Goal: Task Accomplishment & Management: Manage account settings

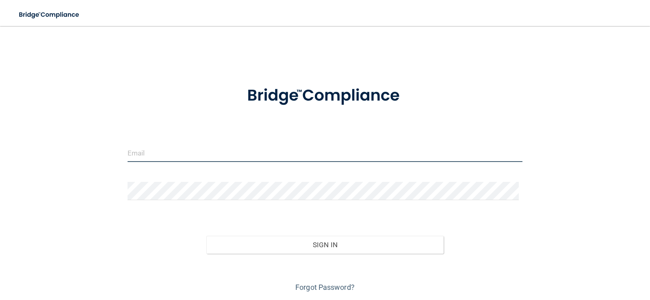
click at [177, 150] on input "email" at bounding box center [324, 153] width 395 height 18
type input "[PERSON_NAME][EMAIL_ADDRESS][DOMAIN_NAME]"
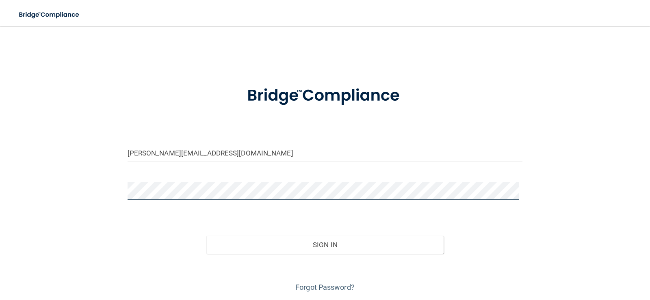
click at [206, 236] on button "Sign In" at bounding box center [324, 245] width 237 height 18
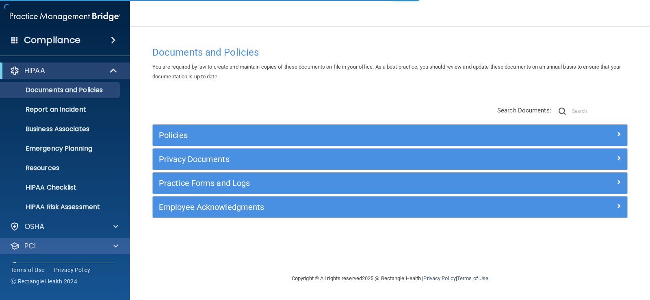
scroll to position [37, 0]
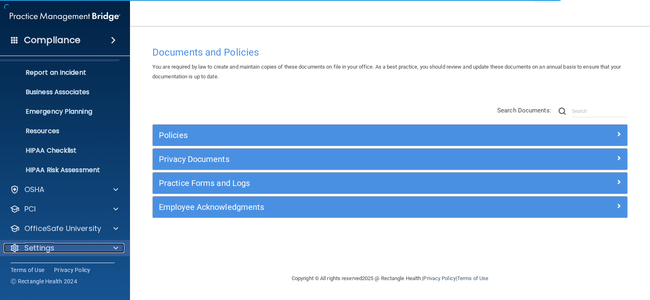
click at [111, 246] on div at bounding box center [114, 248] width 20 height 10
click at [117, 246] on span at bounding box center [115, 248] width 5 height 10
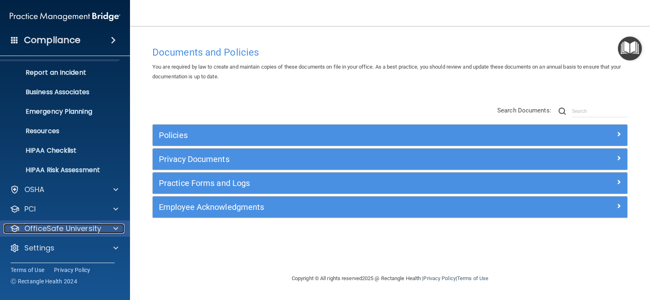
click at [120, 229] on div at bounding box center [114, 229] width 20 height 10
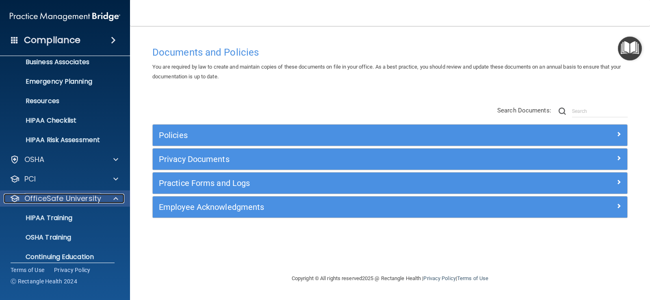
scroll to position [95, 0]
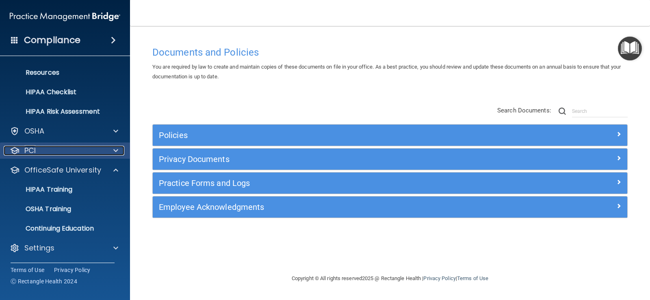
click at [118, 150] on span at bounding box center [115, 151] width 5 height 10
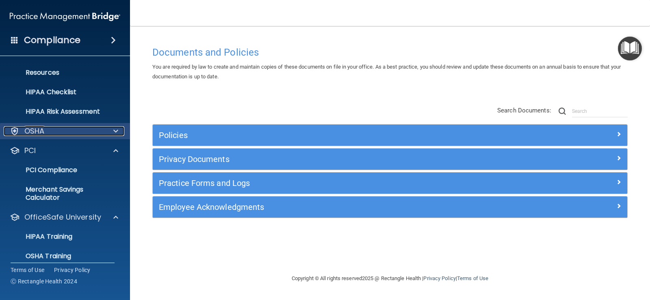
click at [117, 127] on span at bounding box center [115, 131] width 5 height 10
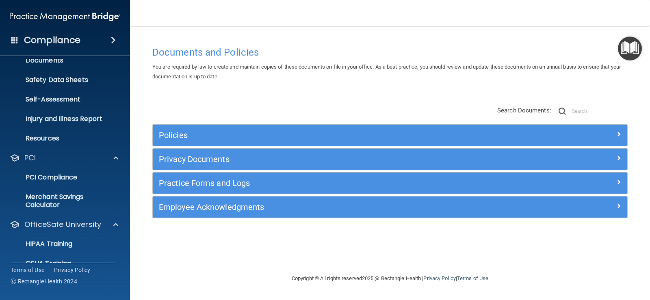
scroll to position [240, 0]
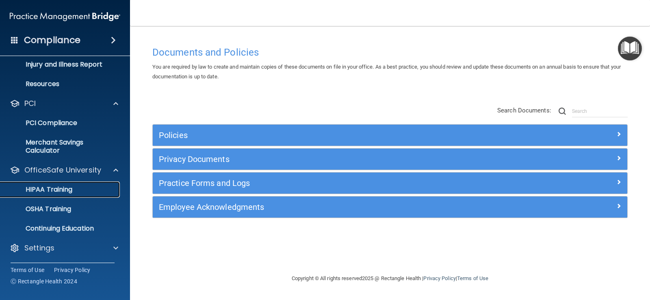
click at [68, 184] on link "HIPAA Training" at bounding box center [56, 189] width 128 height 16
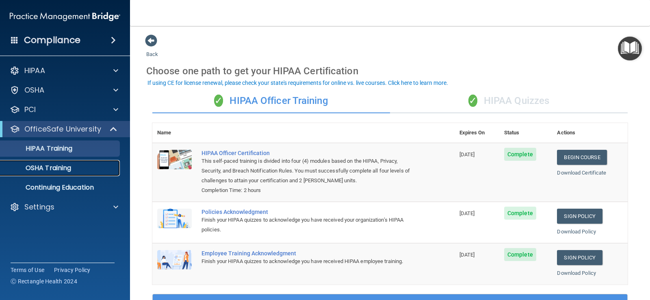
click at [63, 171] on p "OSHA Training" at bounding box center [38, 168] width 66 height 8
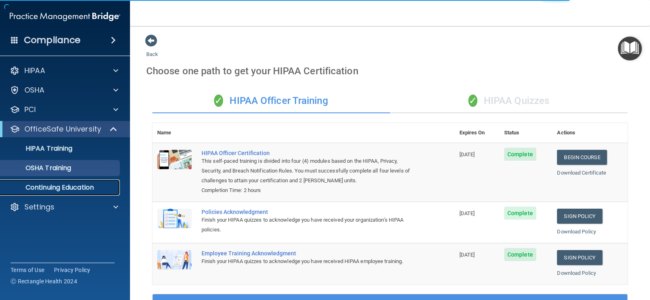
click at [66, 186] on p "Continuing Education" at bounding box center [60, 188] width 111 height 8
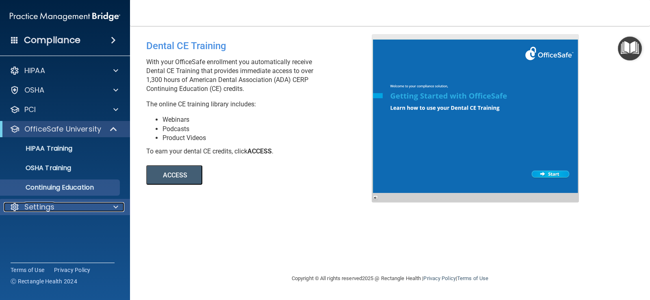
click at [94, 207] on div "Settings" at bounding box center [54, 207] width 101 height 10
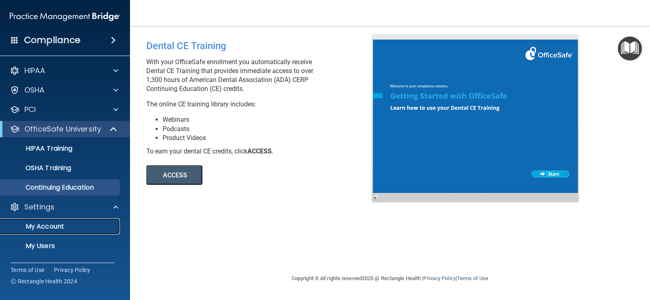
click at [51, 225] on p "My Account" at bounding box center [60, 227] width 111 height 8
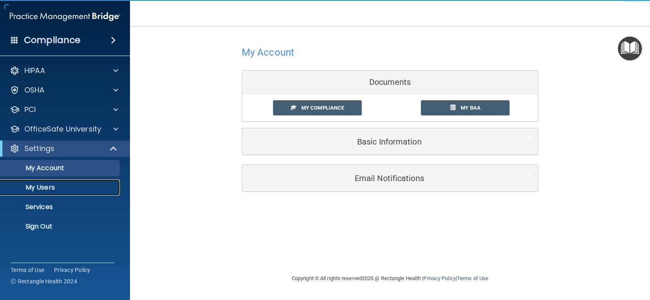
click at [43, 191] on p "My Users" at bounding box center [60, 188] width 111 height 8
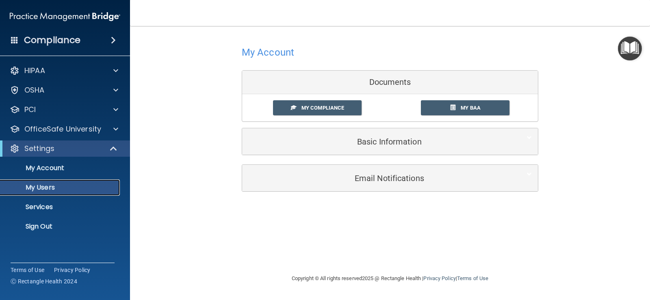
select select "20"
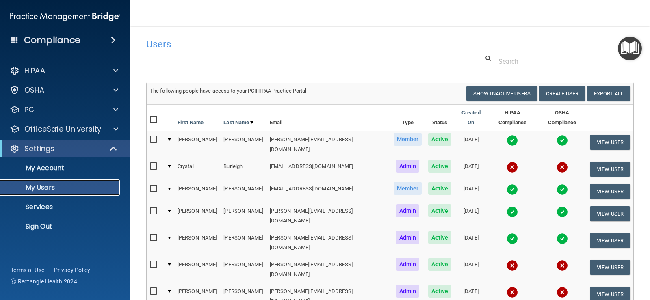
scroll to position [41, 0]
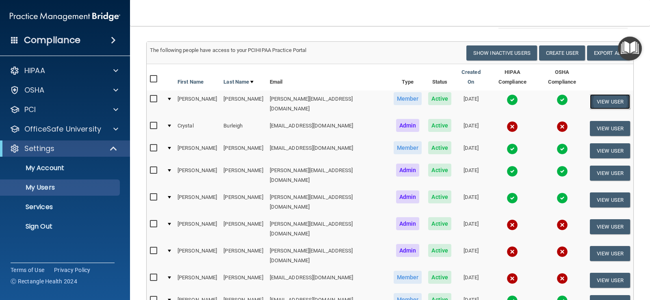
click at [601, 94] on button "View User" at bounding box center [610, 101] width 40 height 15
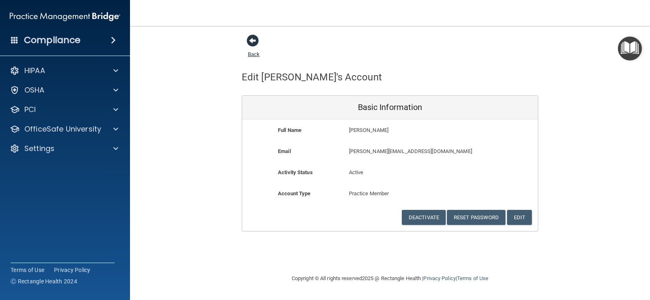
click at [254, 41] on span at bounding box center [252, 41] width 12 height 12
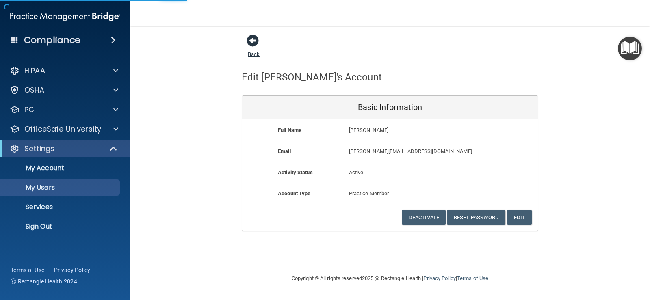
select select "20"
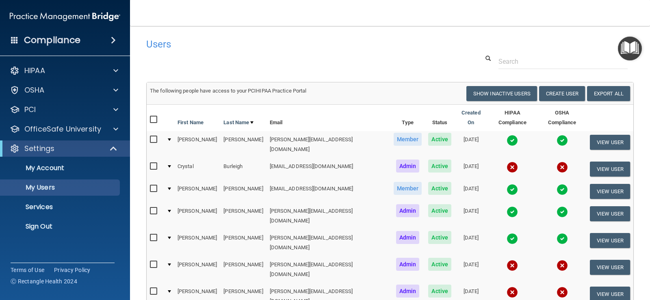
click at [506, 135] on img at bounding box center [511, 140] width 11 height 11
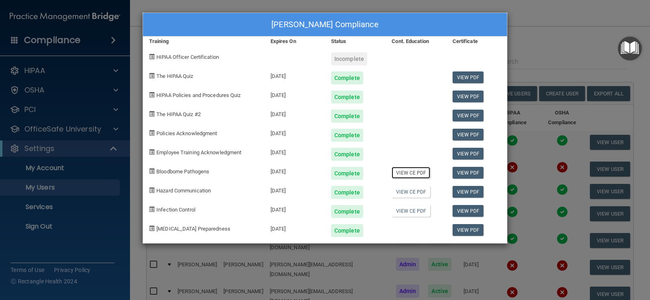
click at [413, 173] on link "View CE PDF" at bounding box center [410, 173] width 39 height 12
click at [412, 193] on link "View CE PDF" at bounding box center [410, 192] width 39 height 12
click at [409, 210] on link "View CE PDF" at bounding box center [410, 211] width 39 height 12
click at [467, 192] on link "View PDF" at bounding box center [467, 192] width 31 height 12
click at [468, 191] on link "View PDF" at bounding box center [467, 192] width 31 height 12
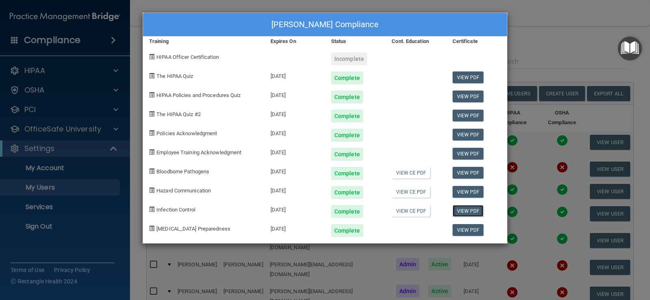
click at [464, 210] on link "View PDF" at bounding box center [467, 211] width 31 height 12
click at [470, 114] on link "View PDF" at bounding box center [467, 116] width 31 height 12
